Goal: Information Seeking & Learning: Check status

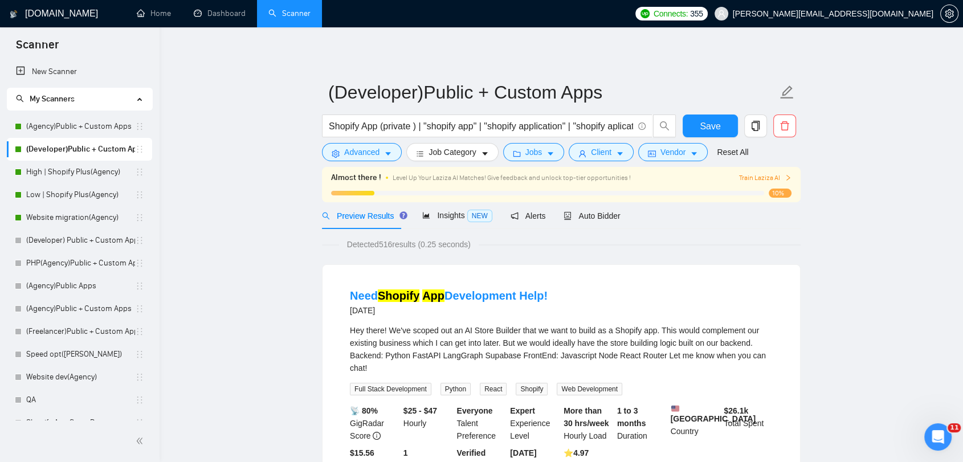
scroll to position [19755, 0]
drag, startPoint x: 1879, startPoint y: 861, endPoint x: 950, endPoint y: 436, distance: 1021.0
click at [949, 435] on div "Открыть службу сообщений Intercom" at bounding box center [938, 437] width 38 height 38
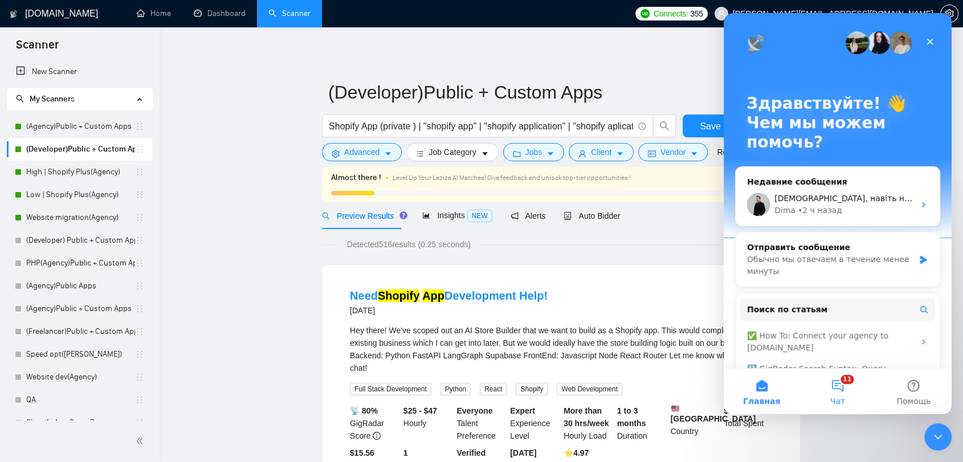
click at [840, 393] on button "11 Чат" at bounding box center [838, 392] width 76 height 46
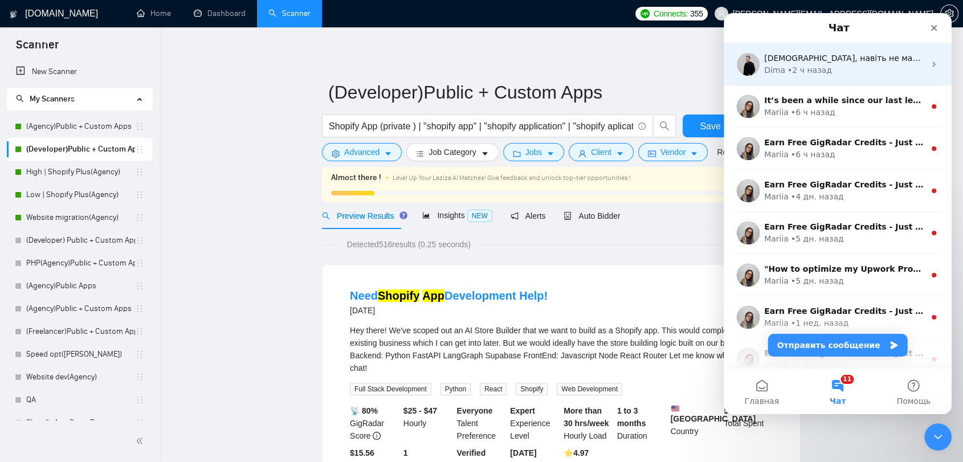
click at [871, 65] on div "[PERSON_NAME] • 2 ч назад" at bounding box center [844, 70] width 161 height 12
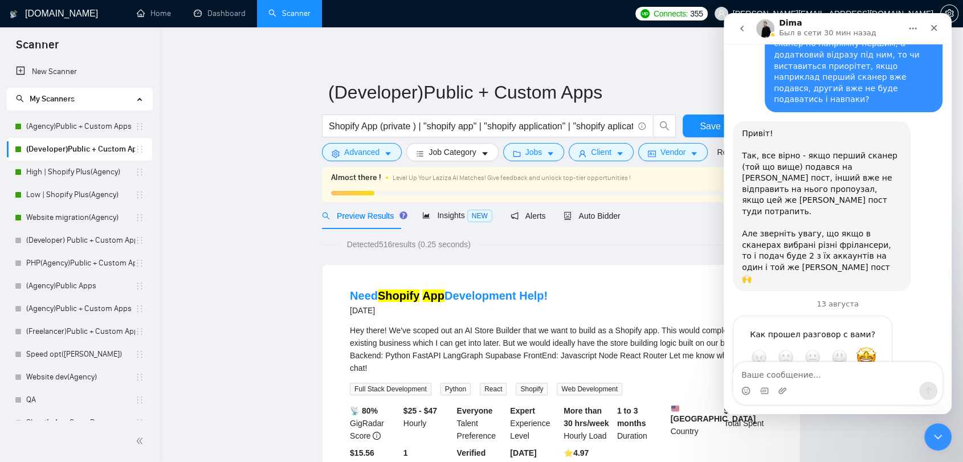
click at [833, 377] on textarea "Ваше сообщение..." at bounding box center [838, 371] width 209 height 19
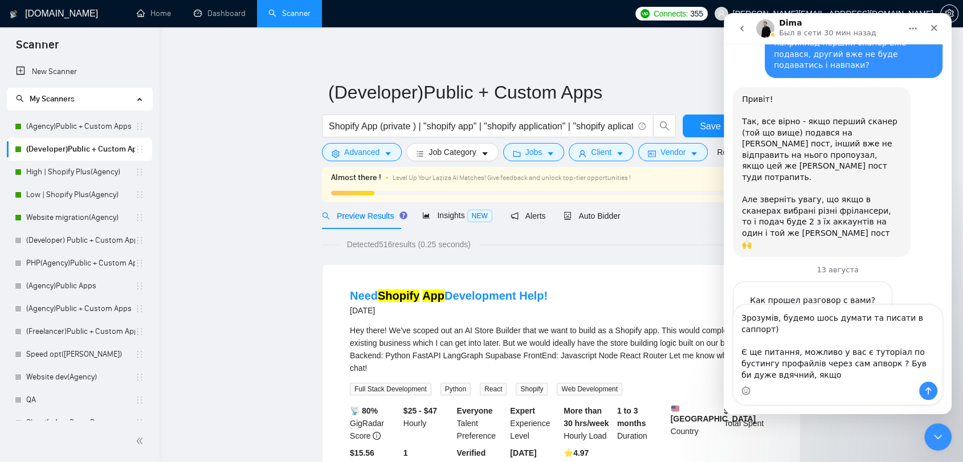
scroll to position [19801, 0]
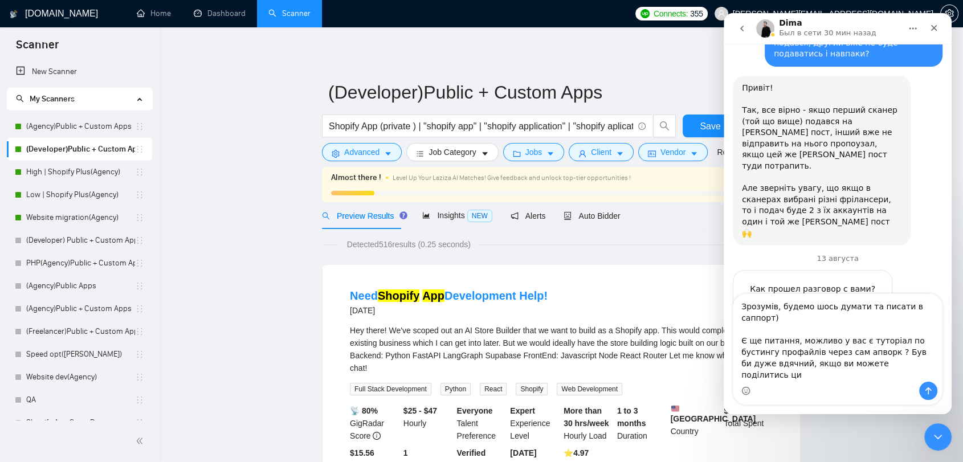
type textarea "Зрозумів, будемо шось думати та писати в саппорт) Є ще питання, можливо у вас є…"
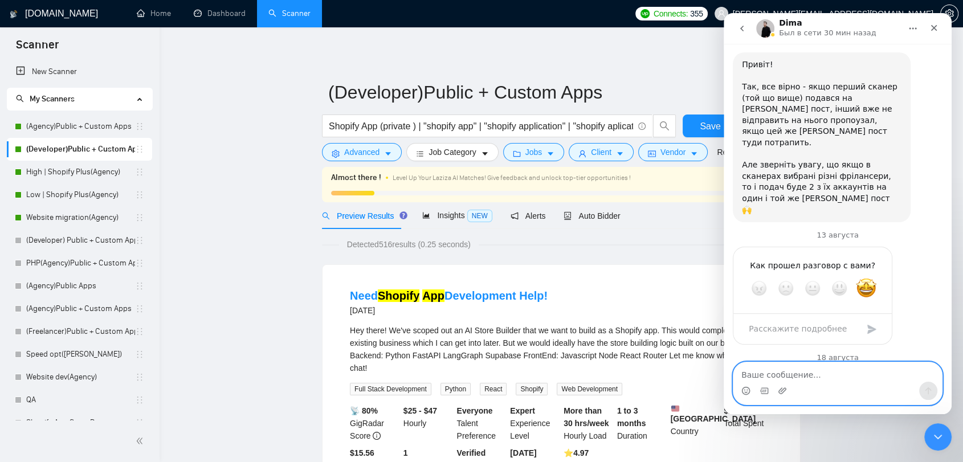
scroll to position [19876, 0]
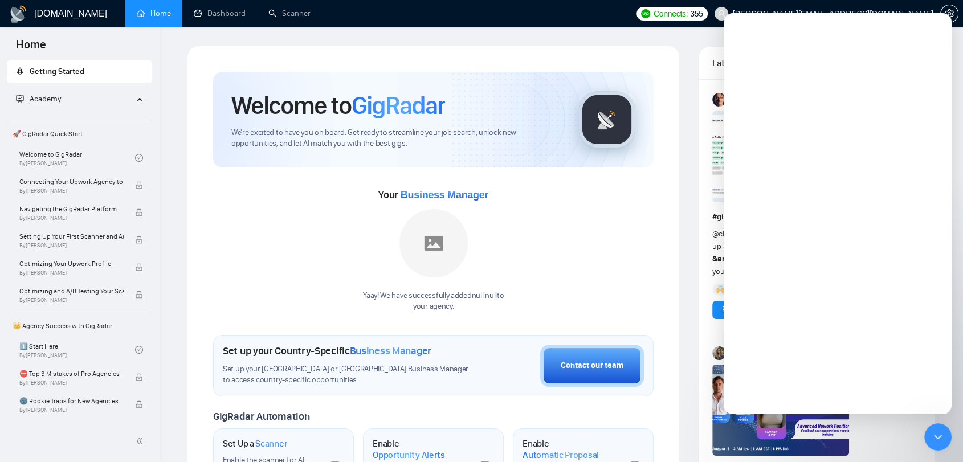
click at [941, 443] on icon "Закрыть службу сообщений Intercom" at bounding box center [938, 437] width 14 height 14
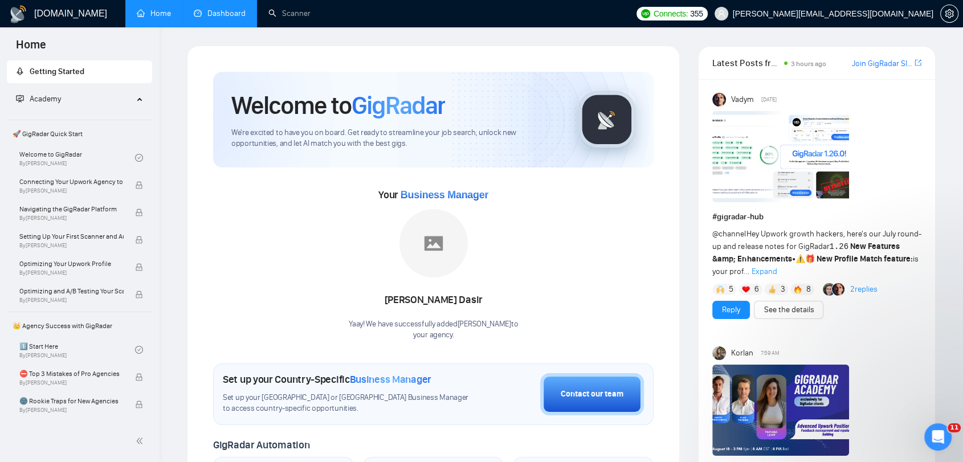
click at [225, 18] on link "Dashboard" at bounding box center [220, 14] width 52 height 10
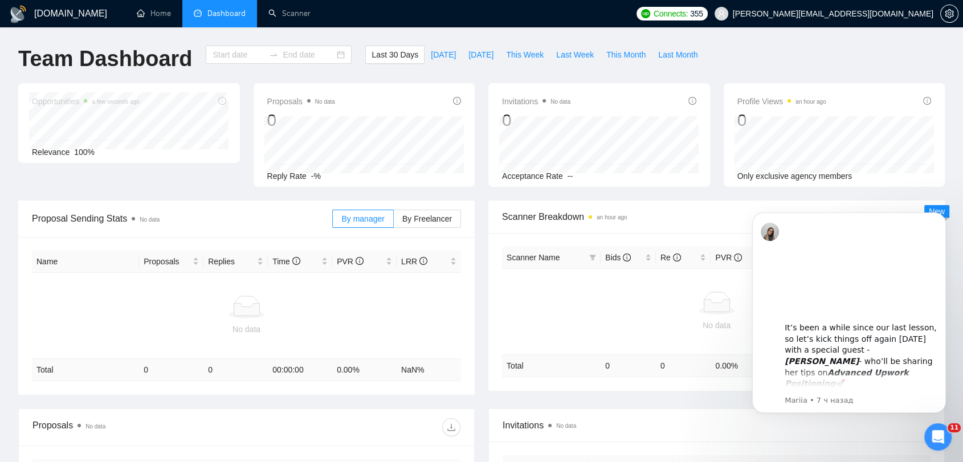
type input "2025-07-19"
type input "2025-08-18"
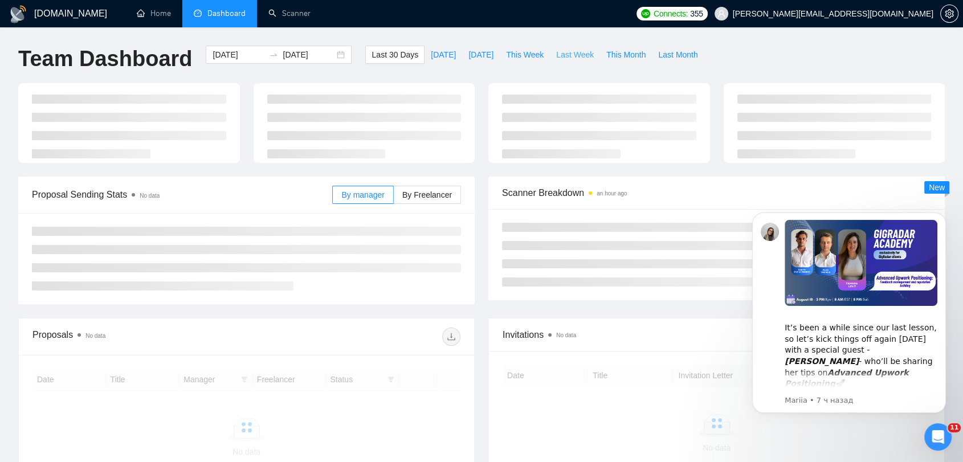
scroll to position [18731, 0]
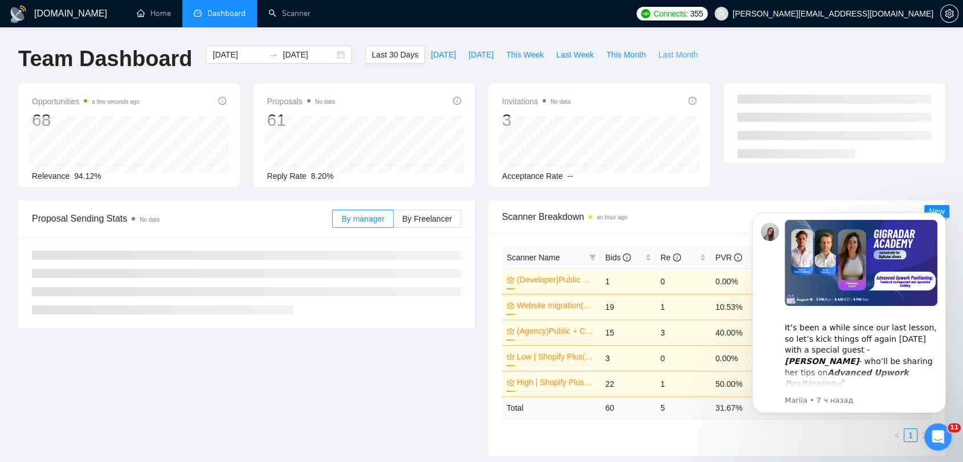
click at [660, 58] on span "Last Month" at bounding box center [677, 54] width 39 height 13
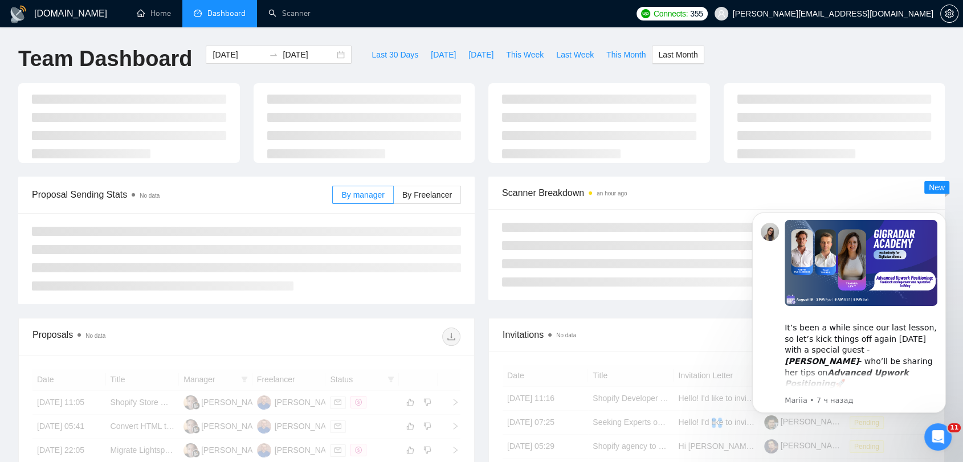
type input "2025-07-01"
type input "2025-07-31"
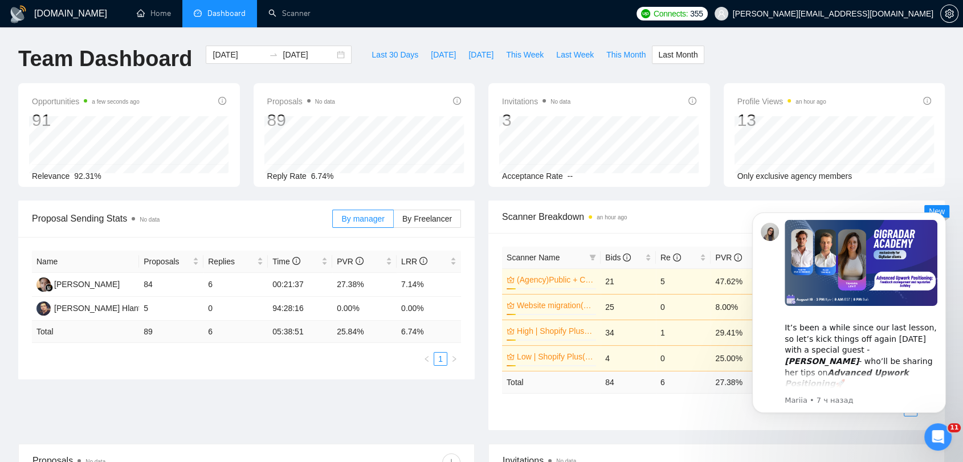
click at [761, 66] on div "Team Dashboard 2025-07-01 2025-07-31 Last 30 Days Today Yesterday This Week Las…" at bounding box center [481, 65] width 940 height 38
click at [434, 222] on span "By Freelancer" at bounding box center [427, 218] width 50 height 9
click at [394, 222] on input "By Freelancer" at bounding box center [394, 222] width 0 height 0
click at [626, 57] on span "This Month" at bounding box center [625, 54] width 39 height 13
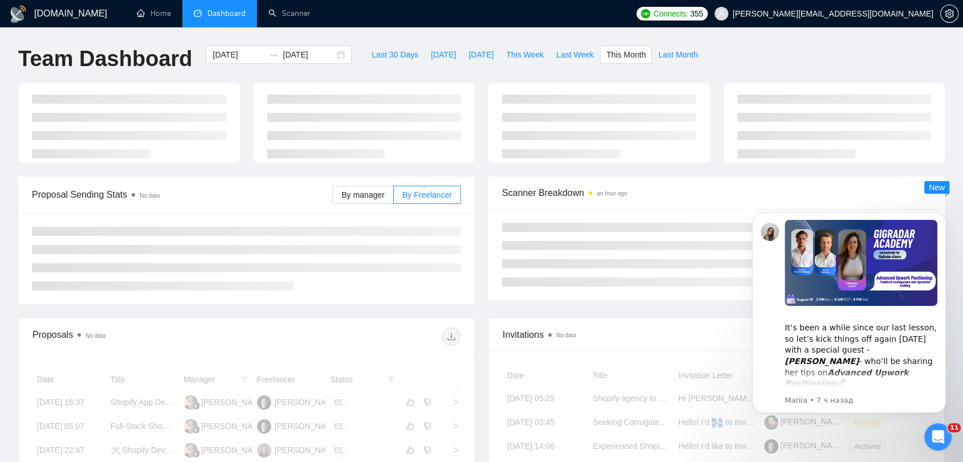
type input "2025-08-01"
type input "2025-08-31"
click at [939, 434] on icon "Открыть службу сообщений Intercom" at bounding box center [936, 435] width 19 height 19
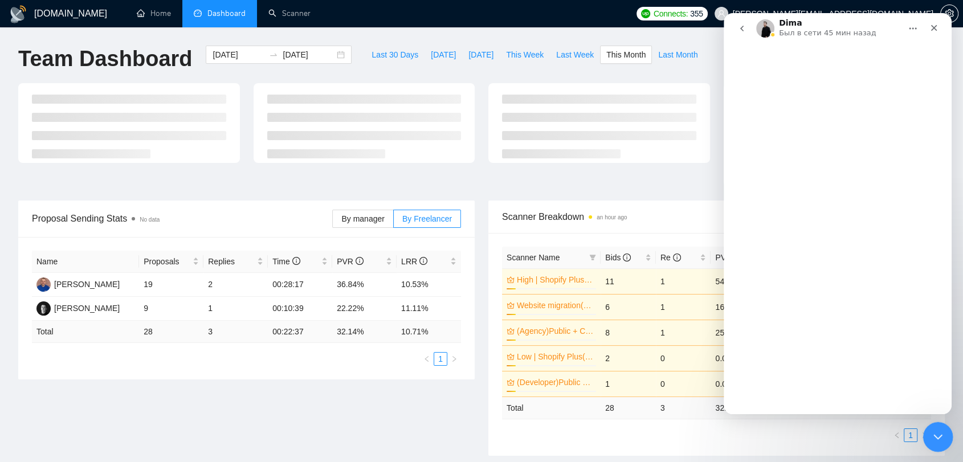
click at [939, 433] on icon "Закрыть службу сообщений Intercom" at bounding box center [936, 435] width 8 height 5
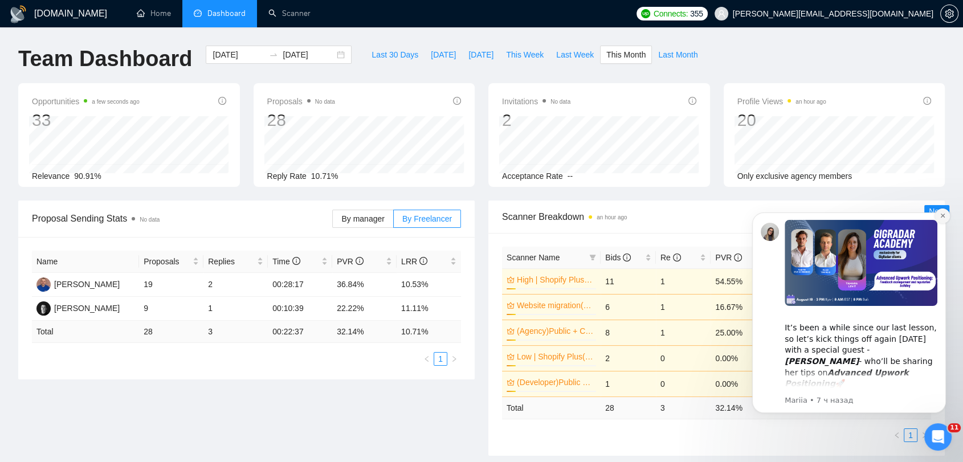
click at [940, 220] on button "Dismiss notification" at bounding box center [942, 216] width 15 height 15
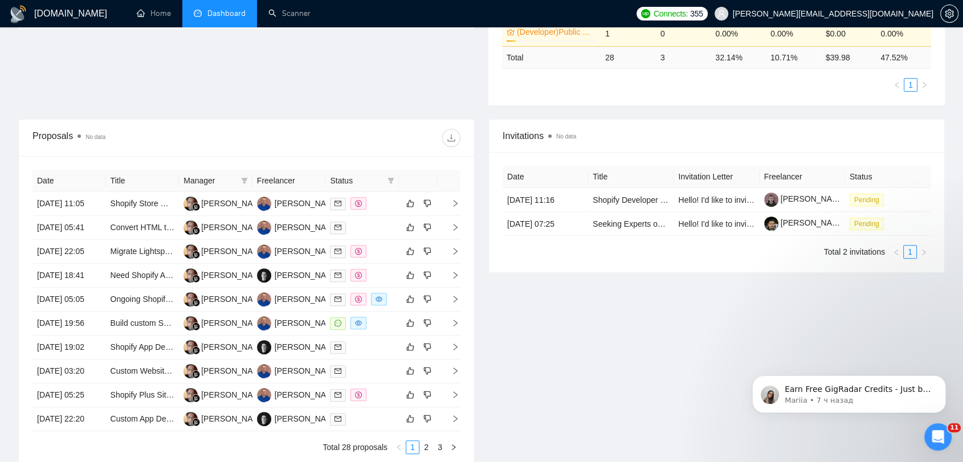
scroll to position [190, 0]
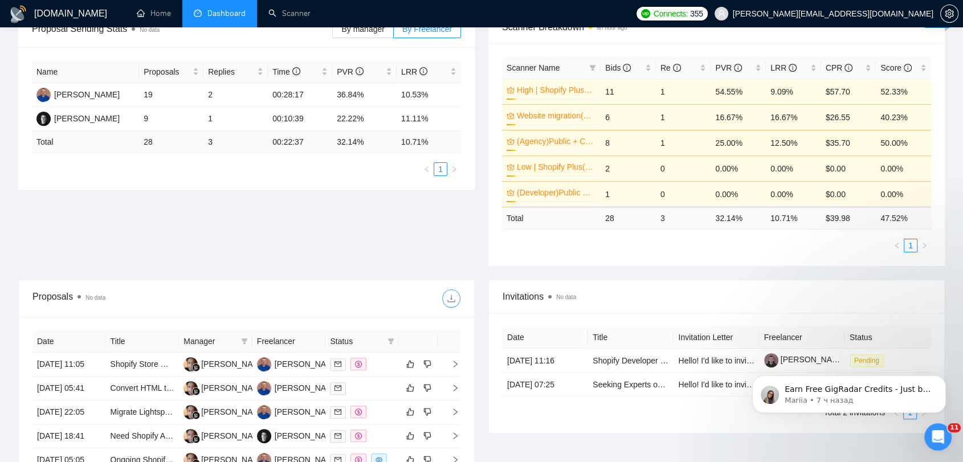
click at [446, 299] on span "download" at bounding box center [451, 298] width 17 height 9
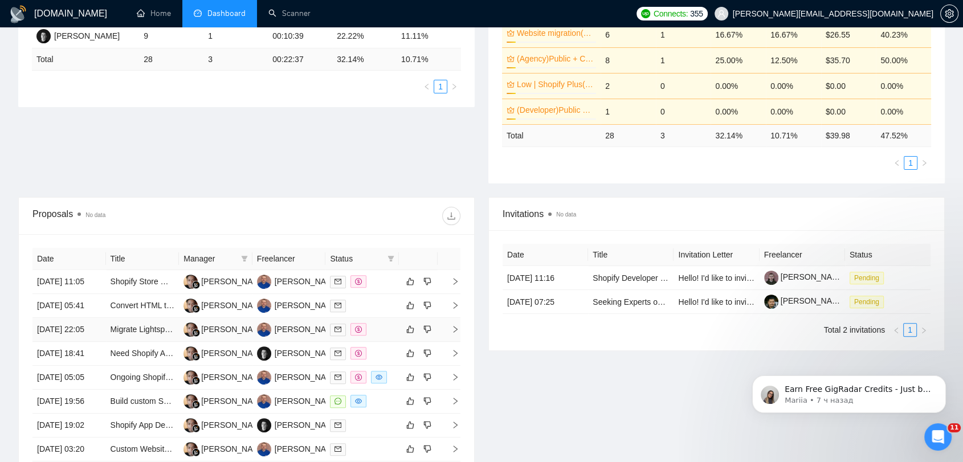
scroll to position [380, 0]
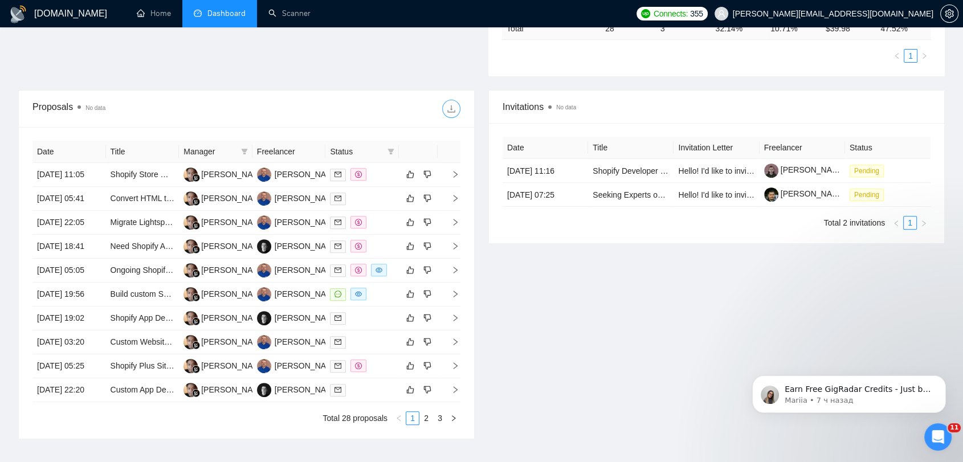
click at [453, 111] on icon "download" at bounding box center [451, 108] width 9 height 9
